Goal: Task Accomplishment & Management: Manage account settings

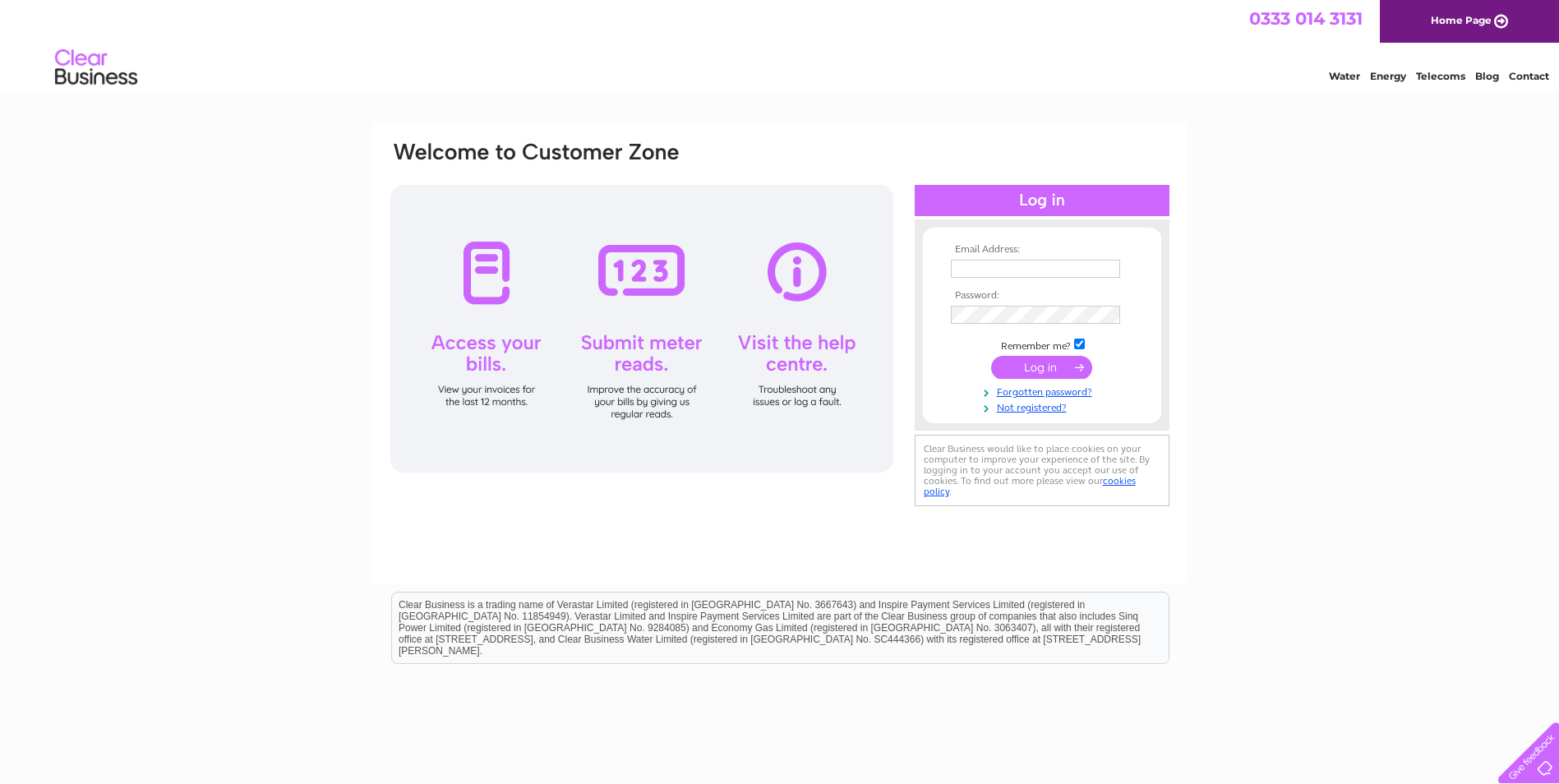
type input "[PERSON_NAME][EMAIL_ADDRESS][DOMAIN_NAME]"
click at [1024, 363] on input "submit" at bounding box center [1042, 367] width 101 height 23
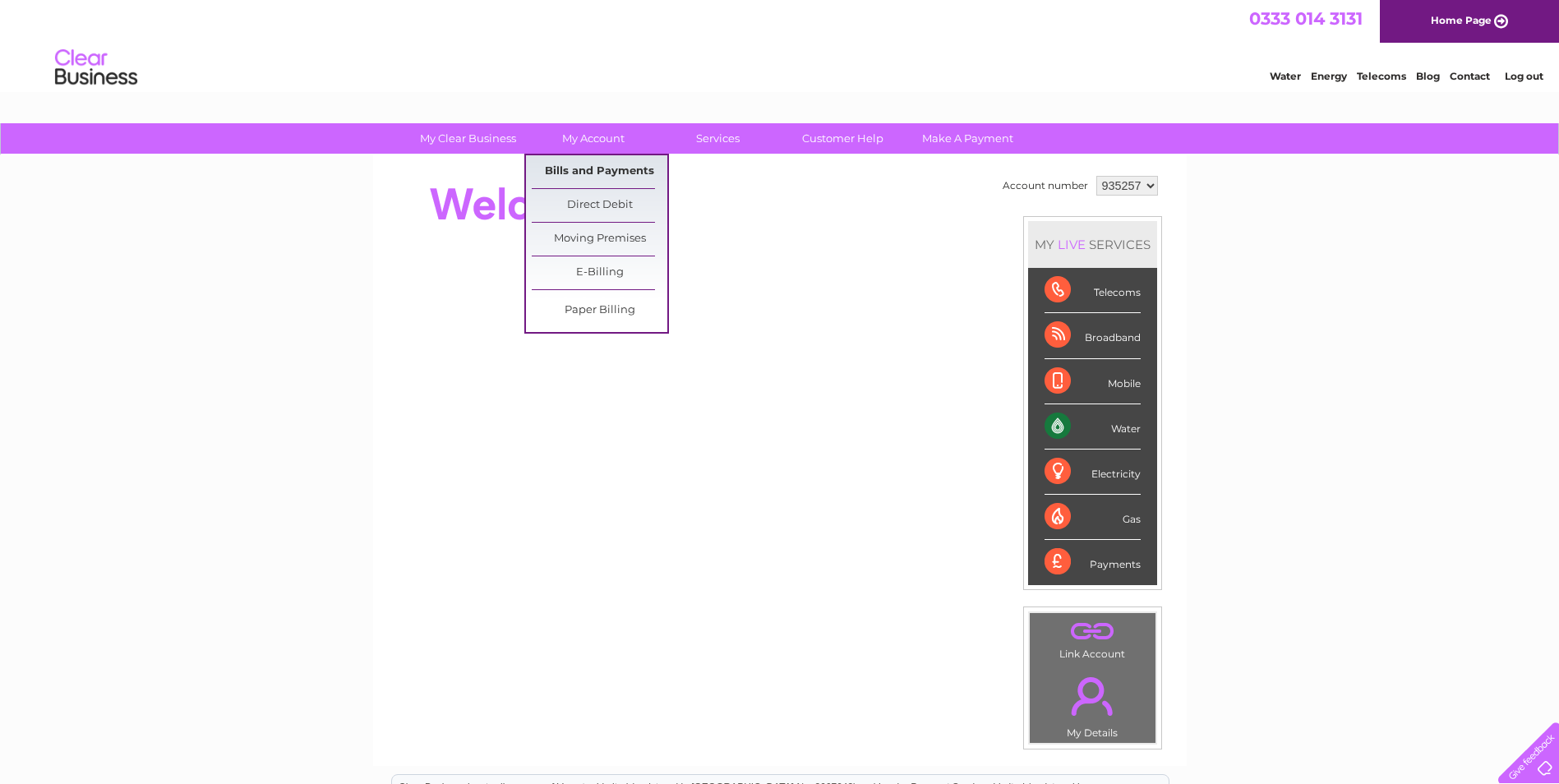
click at [599, 168] on link "Bills and Payments" at bounding box center [600, 171] width 135 height 33
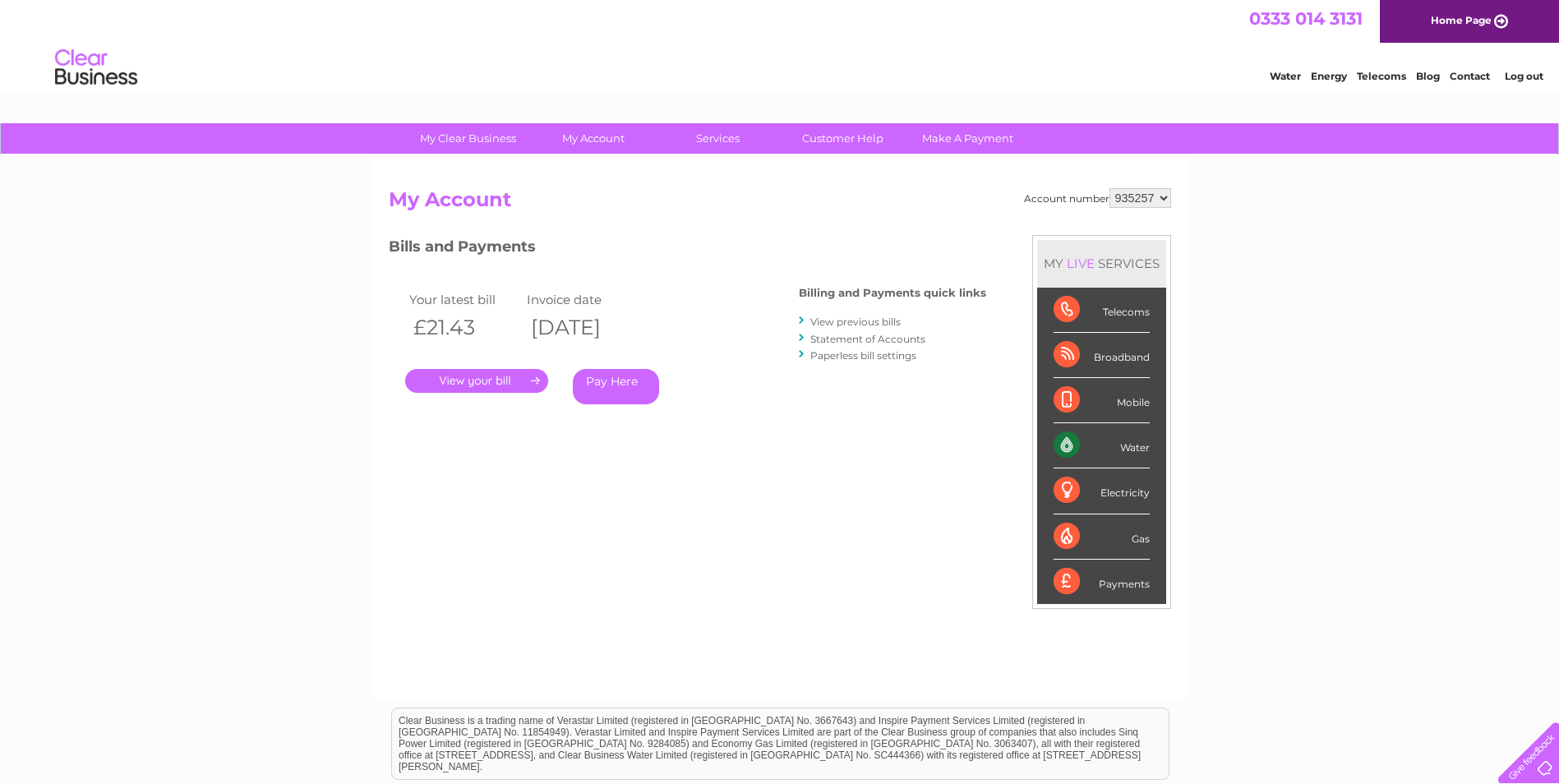
click at [492, 381] on link "." at bounding box center [477, 381] width 143 height 24
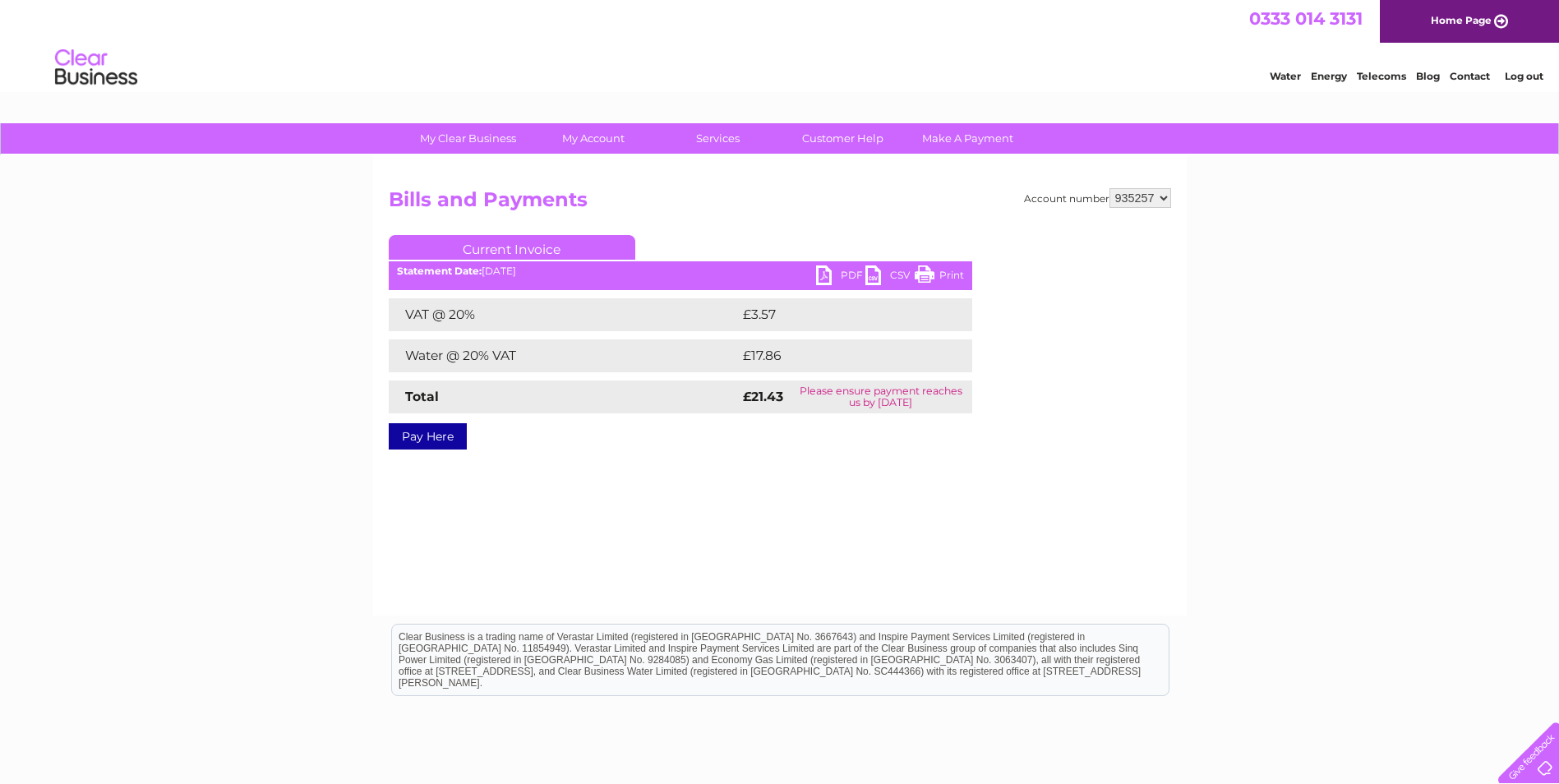
click at [823, 275] on link "PDF" at bounding box center [841, 277] width 50 height 24
click at [1525, 70] on link "Log out" at bounding box center [1524, 76] width 39 height 12
